Goal: Task Accomplishment & Management: Use online tool/utility

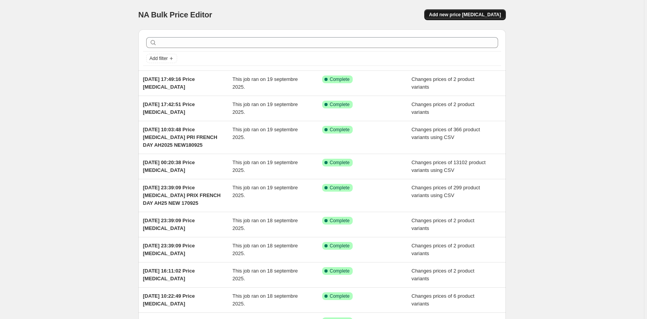
click at [474, 14] on span "Add new price [MEDICAL_DATA]" at bounding box center [465, 15] width 72 height 6
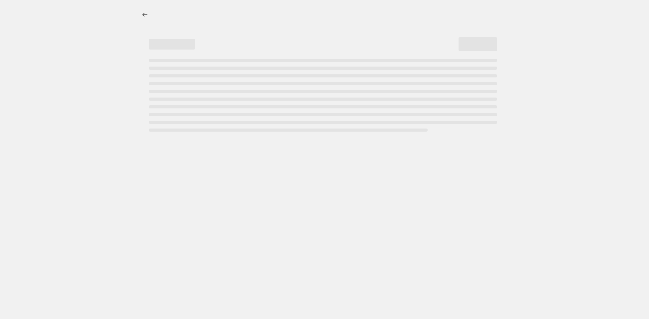
select select "percentage"
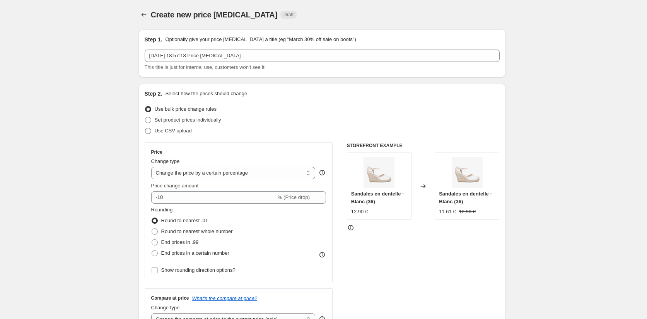
click at [150, 131] on span at bounding box center [148, 131] width 6 height 6
click at [145, 128] on input "Use CSV upload" at bounding box center [145, 128] width 0 height 0
radio input "true"
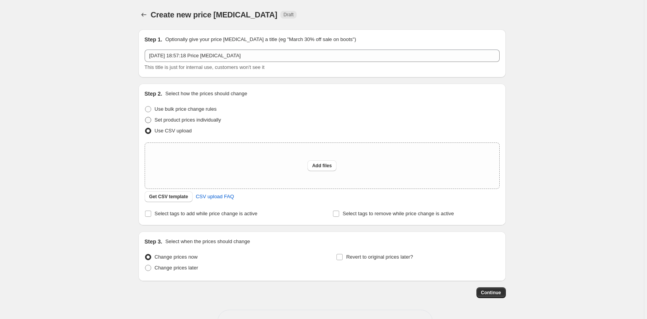
click at [155, 118] on label "Set product prices individually" at bounding box center [183, 119] width 77 height 11
click at [145, 117] on input "Set product prices individually" at bounding box center [145, 117] width 0 height 0
radio input "true"
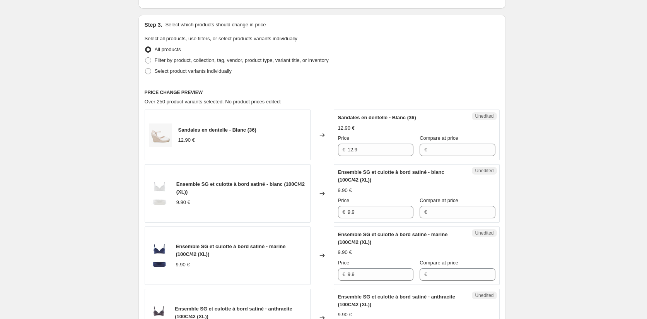
scroll to position [77, 0]
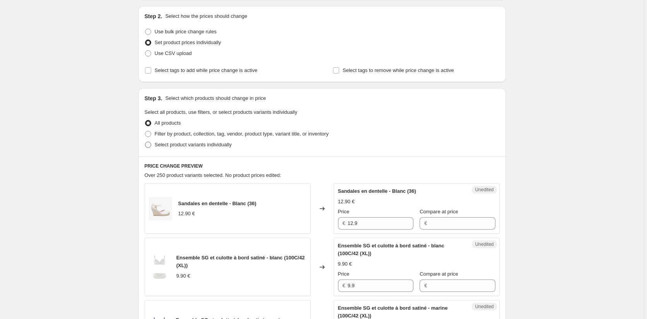
click at [150, 144] on span at bounding box center [148, 144] width 6 height 6
click at [145, 142] on input "Select product variants individually" at bounding box center [145, 141] width 0 height 0
radio input "true"
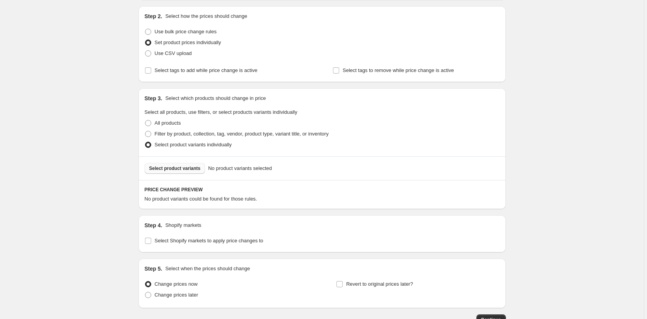
click at [173, 168] on span "Select product variants" at bounding box center [174, 168] width 51 height 6
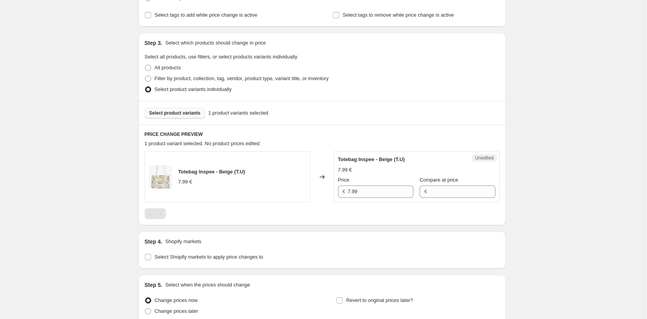
scroll to position [202, 0]
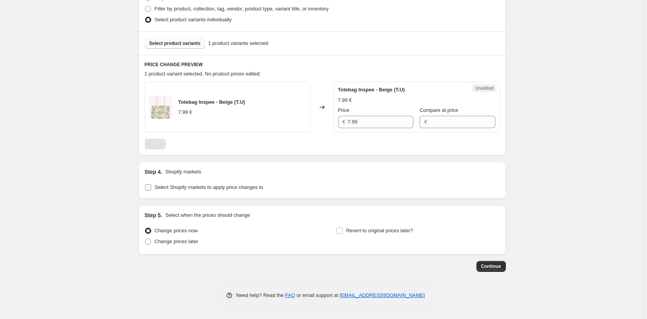
click at [147, 187] on input "Select Shopify markets to apply price changes to" at bounding box center [148, 187] width 6 height 6
checkbox input "true"
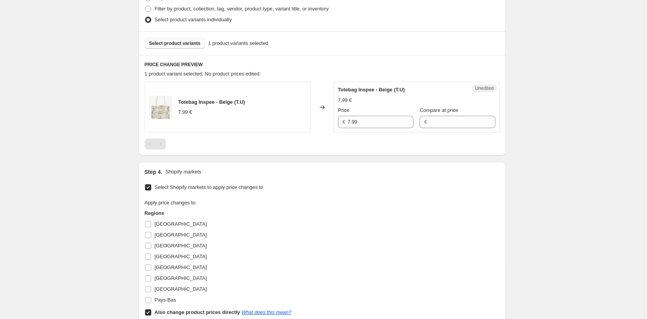
scroll to position [341, 0]
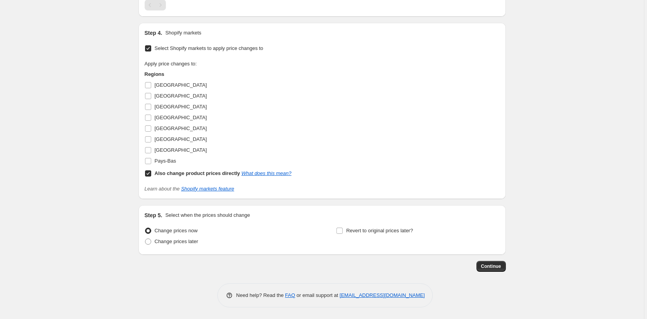
click at [147, 173] on input "Also change product prices directly What does this mean?" at bounding box center [148, 173] width 6 height 6
checkbox input "false"
click at [146, 85] on span at bounding box center [148, 85] width 7 height 7
click at [146, 85] on input "[GEOGRAPHIC_DATA]" at bounding box center [148, 85] width 6 height 6
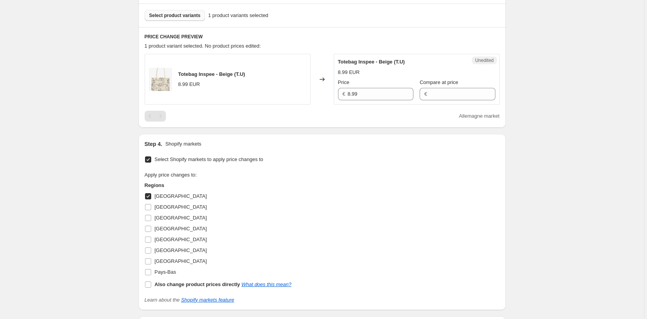
scroll to position [302, 0]
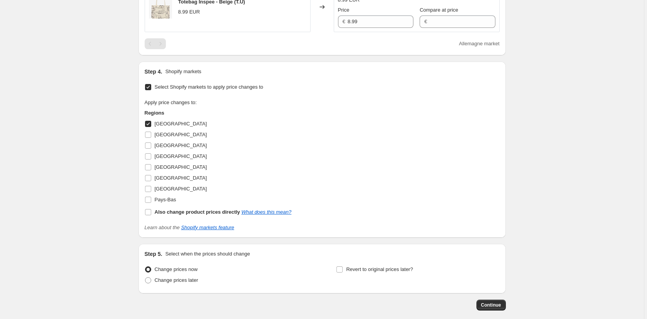
click at [149, 122] on input "[GEOGRAPHIC_DATA]" at bounding box center [148, 124] width 6 height 6
checkbox input "false"
click at [148, 147] on input "[GEOGRAPHIC_DATA]" at bounding box center [148, 145] width 6 height 6
checkbox input "true"
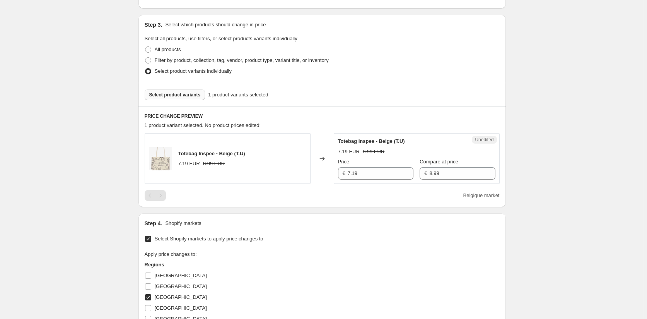
scroll to position [148, 0]
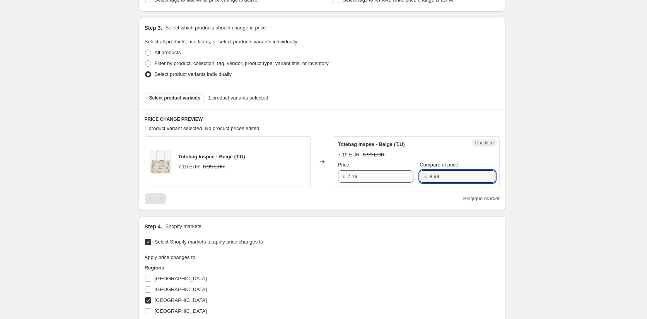
drag, startPoint x: 442, startPoint y: 177, endPoint x: 405, endPoint y: 173, distance: 37.7
click at [405, 173] on div "Price € 7.19 Compare at price € 8.99" at bounding box center [416, 172] width 157 height 22
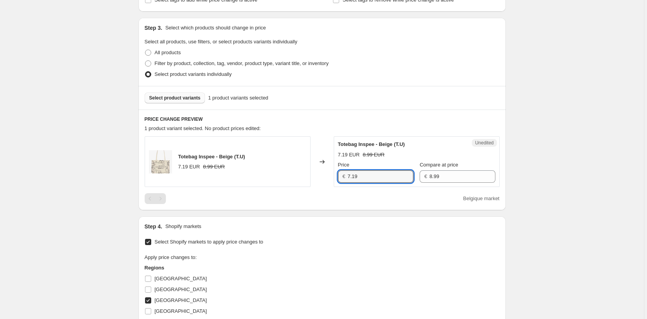
drag, startPoint x: 344, startPoint y: 177, endPoint x: 338, endPoint y: 177, distance: 5.8
click at [332, 176] on div "Totebag Inspee - Beige (T.U) 7.19 EUR 8.99 EUR Changed to Unedited Totebag Insp…" at bounding box center [322, 161] width 355 height 51
paste input "8.9"
type input "8.99"
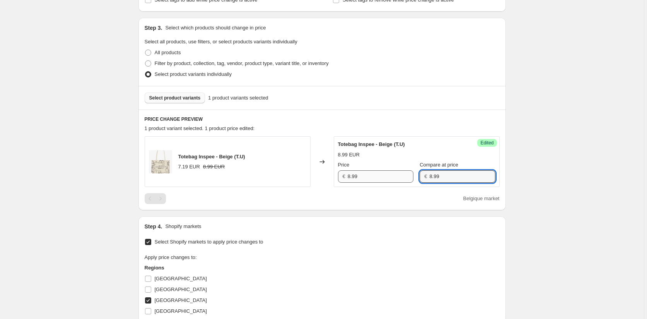
drag, startPoint x: 443, startPoint y: 176, endPoint x: 382, endPoint y: 174, distance: 60.7
click at [382, 172] on div "Price € 8.99 Compare at price € 8.99" at bounding box center [416, 172] width 157 height 22
click at [552, 238] on div "Create new price [MEDICAL_DATA]. This page is ready Create new price [MEDICAL_D…" at bounding box center [322, 181] width 644 height 659
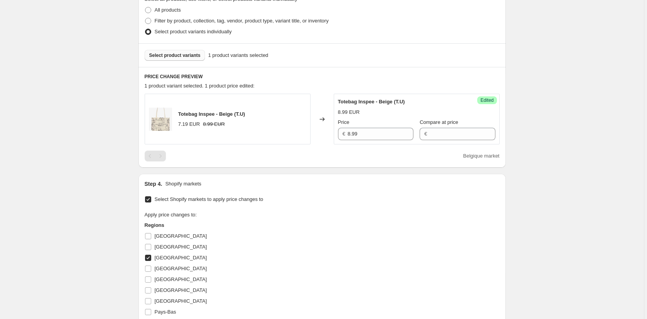
scroll to position [264, 0]
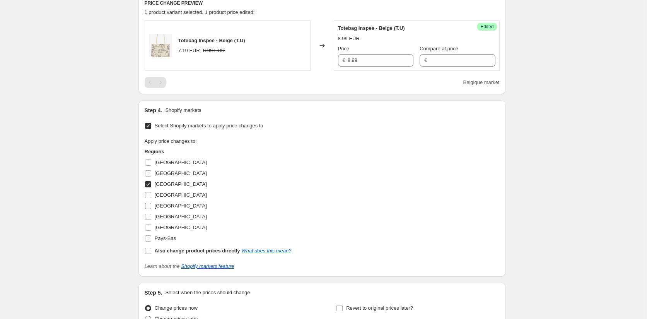
click at [148, 203] on input "[GEOGRAPHIC_DATA]" at bounding box center [148, 206] width 6 height 6
checkbox input "true"
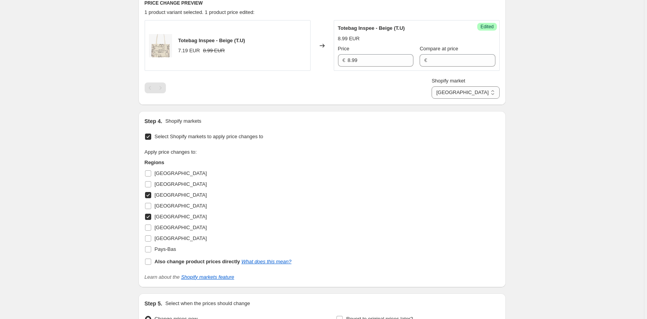
click at [149, 196] on input "[GEOGRAPHIC_DATA]" at bounding box center [148, 195] width 6 height 6
checkbox input "false"
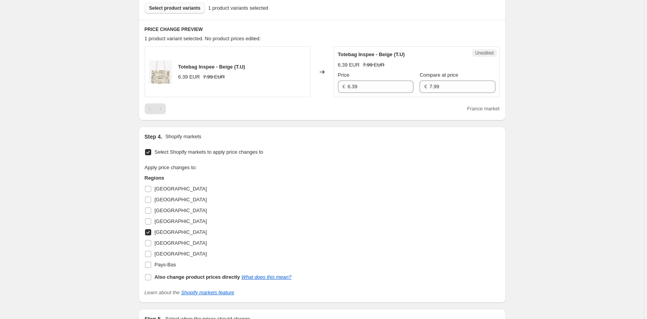
scroll to position [225, 0]
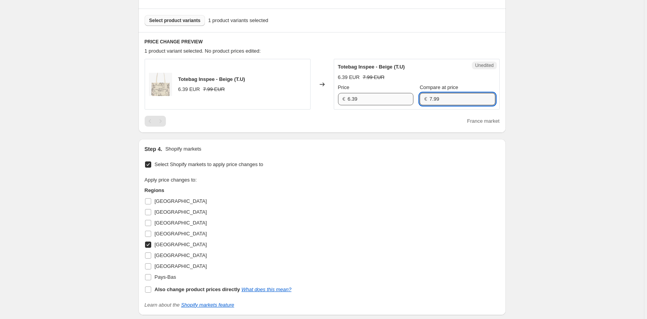
drag, startPoint x: 438, startPoint y: 94, endPoint x: 404, endPoint y: 97, distance: 33.4
click at [404, 97] on div "Price € 6.39 Compare at price € 7.99" at bounding box center [416, 94] width 157 height 22
drag, startPoint x: 362, startPoint y: 101, endPoint x: 313, endPoint y: 99, distance: 49.5
click at [314, 99] on div "Totebag Inspee - Beige (T.U) 6.39 EUR 7.99 EUR Changed to Unedited Totebag Insp…" at bounding box center [322, 84] width 355 height 51
paste input "7.9"
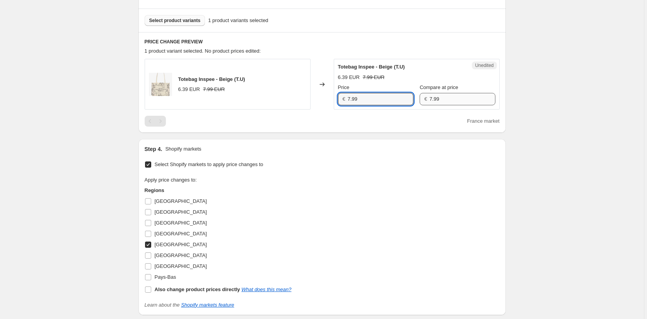
type input "7.99"
drag, startPoint x: 433, startPoint y: 99, endPoint x: 388, endPoint y: 99, distance: 44.8
click at [388, 99] on div "Price € 7.99 Compare at price € 7.99" at bounding box center [416, 94] width 157 height 22
click at [549, 186] on div "Create new price [MEDICAL_DATA]. This page is ready Create new price [MEDICAL_D…" at bounding box center [322, 104] width 644 height 659
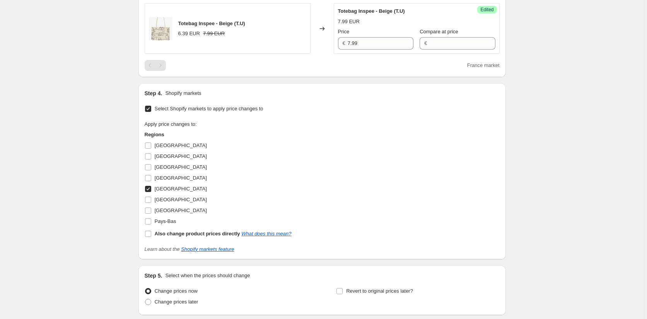
scroll to position [341, 0]
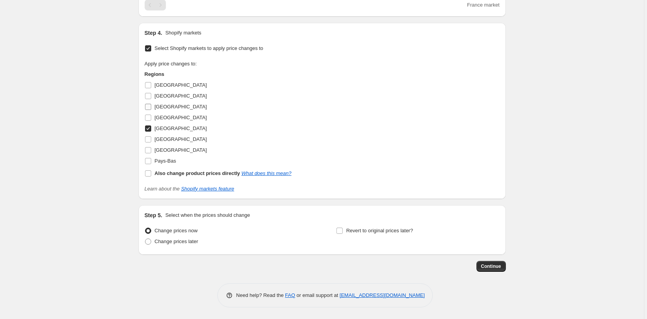
click at [149, 108] on input "[GEOGRAPHIC_DATA]" at bounding box center [148, 107] width 6 height 6
checkbox input "true"
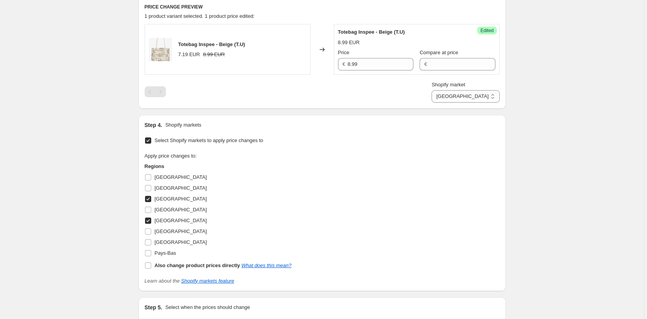
scroll to position [352, 0]
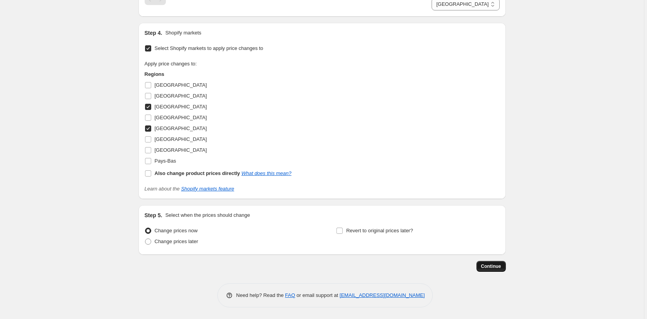
click at [497, 262] on button "Continue" at bounding box center [490, 266] width 29 height 11
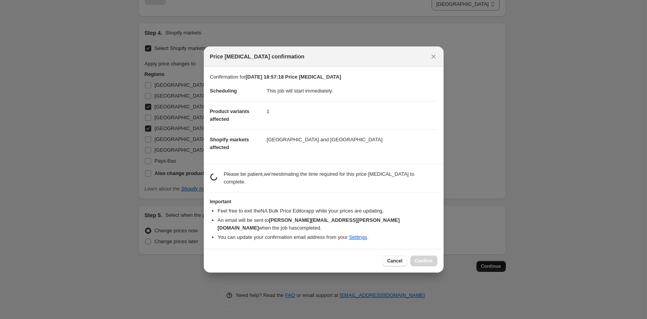
scroll to position [0, 0]
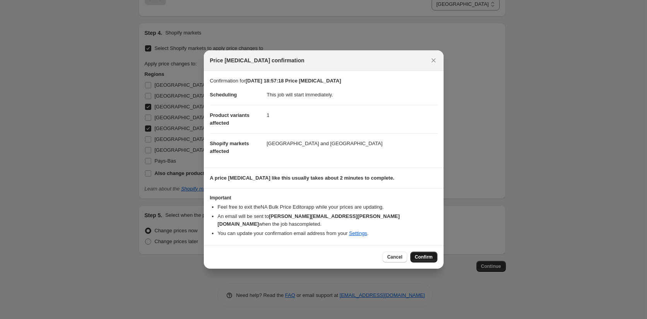
click at [431, 251] on button "Confirm" at bounding box center [423, 256] width 27 height 11
